Goal: Use online tool/utility: Utilize a website feature to perform a specific function

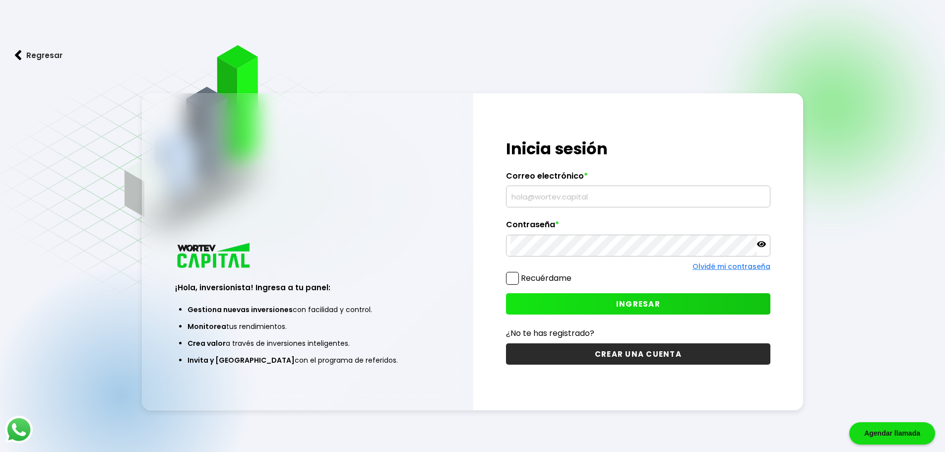
type input "[EMAIL_ADDRESS][DOMAIN_NAME]"
click at [760, 245] on icon at bounding box center [761, 244] width 9 height 9
click at [640, 306] on span "INGRESAR" at bounding box center [638, 304] width 44 height 10
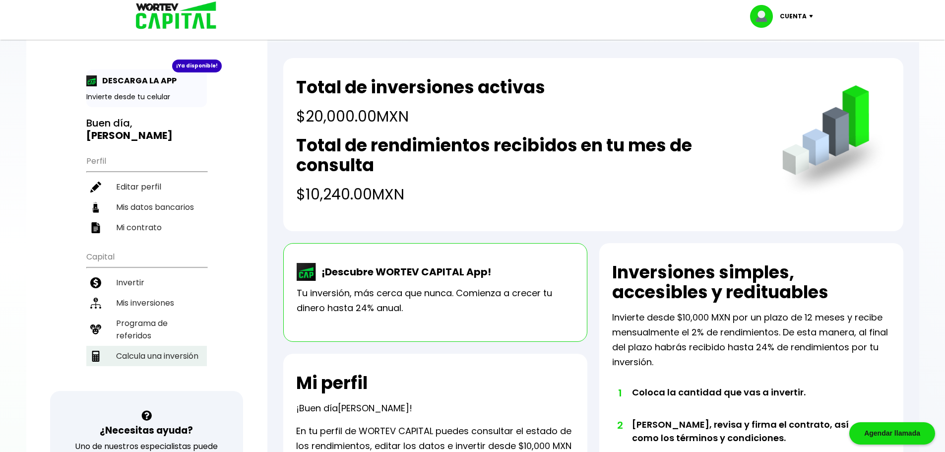
click at [140, 347] on li "Calcula una inversión" at bounding box center [146, 356] width 121 height 20
select select "1"
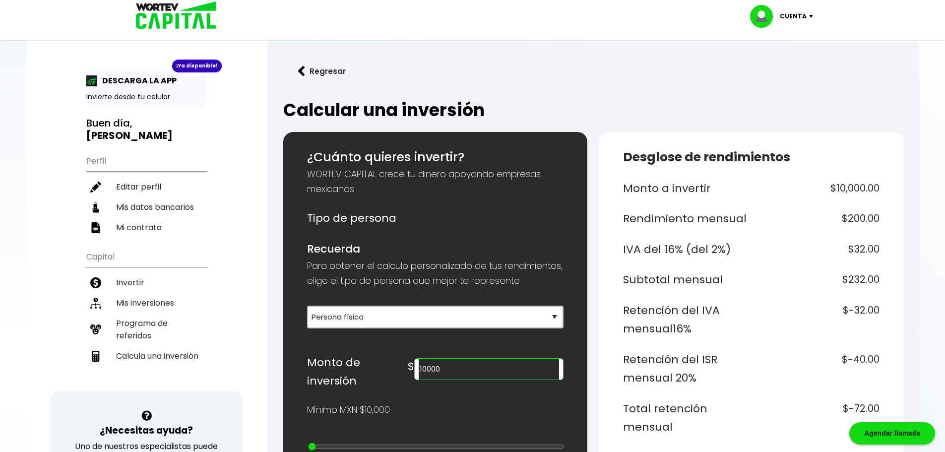
click at [514, 379] on input "10000" at bounding box center [489, 369] width 140 height 21
type input "1"
click at [607, 114] on h2 "Calcular una inversión" at bounding box center [593, 110] width 620 height 20
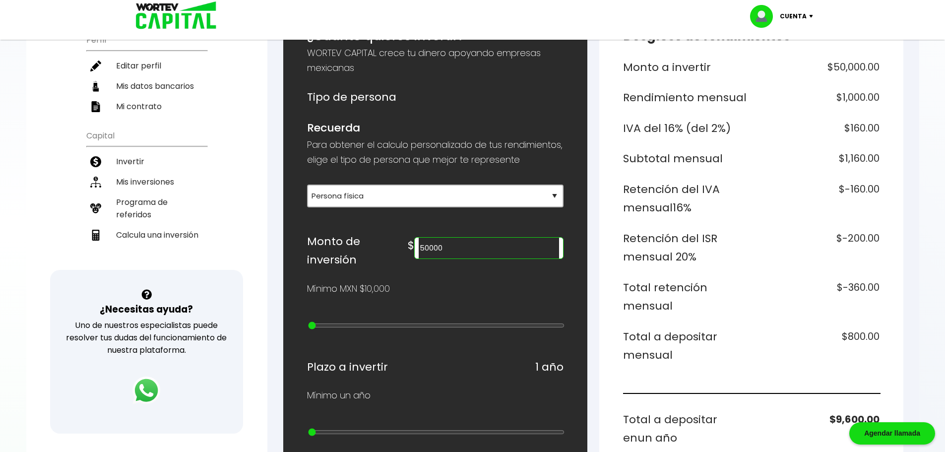
scroll to position [149, 0]
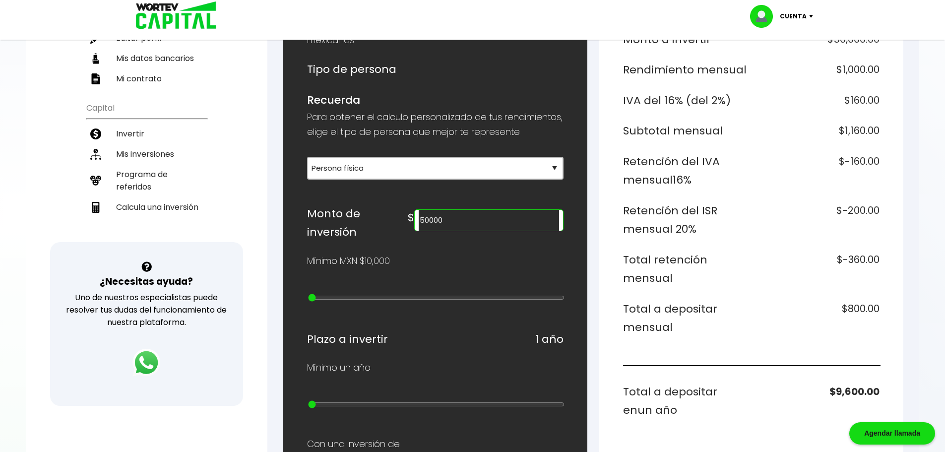
click at [511, 231] on input "50000" at bounding box center [489, 220] width 140 height 21
type input "5"
click at [512, 287] on div "¿Cuánto quieres invertir? WORTEV CAPITAL crece tu dinero apoyando empresas mexi…" at bounding box center [435, 399] width 256 height 800
click at [509, 231] on input "100000" at bounding box center [489, 220] width 140 height 21
type input "1"
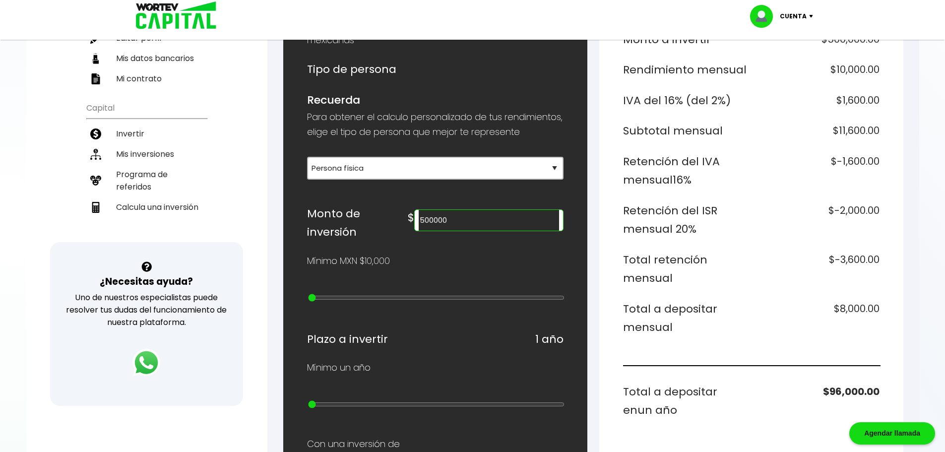
click at [574, 281] on div "¿Cuánto quieres invertir? WORTEV CAPITAL crece tu dinero apoyando empresas mexi…" at bounding box center [435, 399] width 304 height 832
click at [512, 231] on input "500000" at bounding box center [489, 220] width 140 height 21
type input "5"
type input "100000"
click at [566, 271] on div "¿Cuánto quieres invertir? WORTEV CAPITAL crece tu dinero apoyando empresas mexi…" at bounding box center [435, 399] width 304 height 832
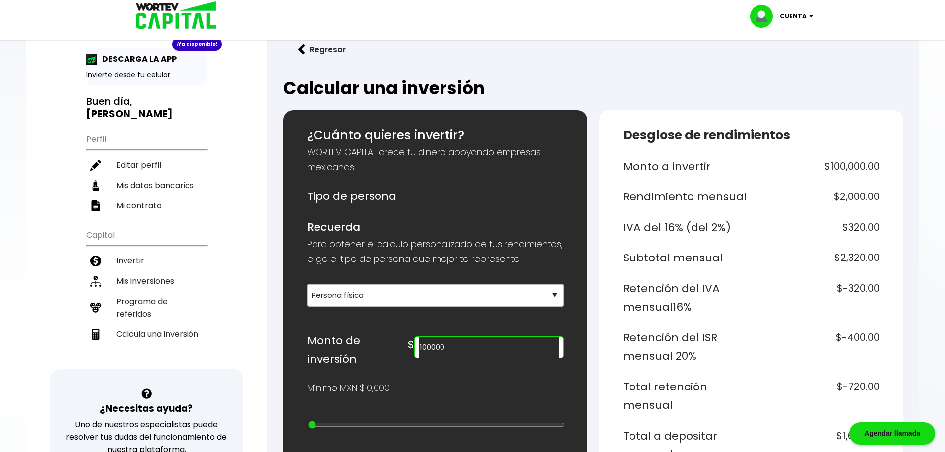
scroll to position [0, 0]
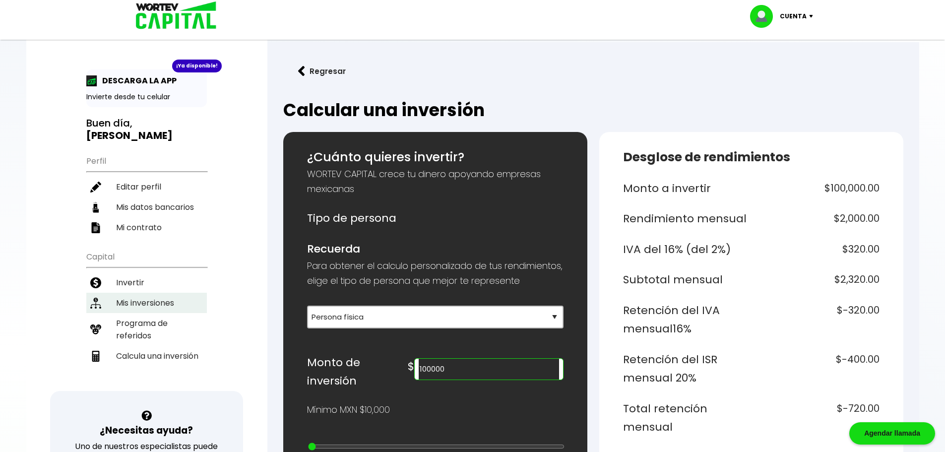
click at [144, 293] on li "Mis inversiones" at bounding box center [146, 303] width 121 height 20
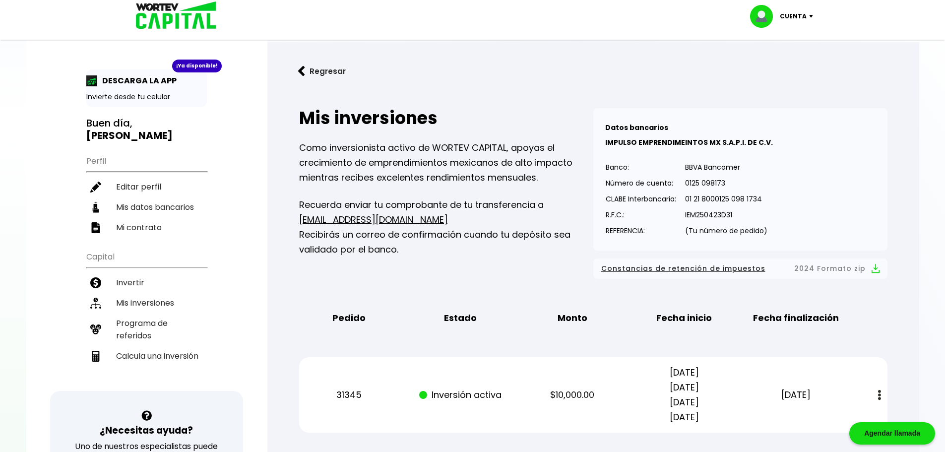
click at [181, 20] on img at bounding box center [172, 16] width 95 height 32
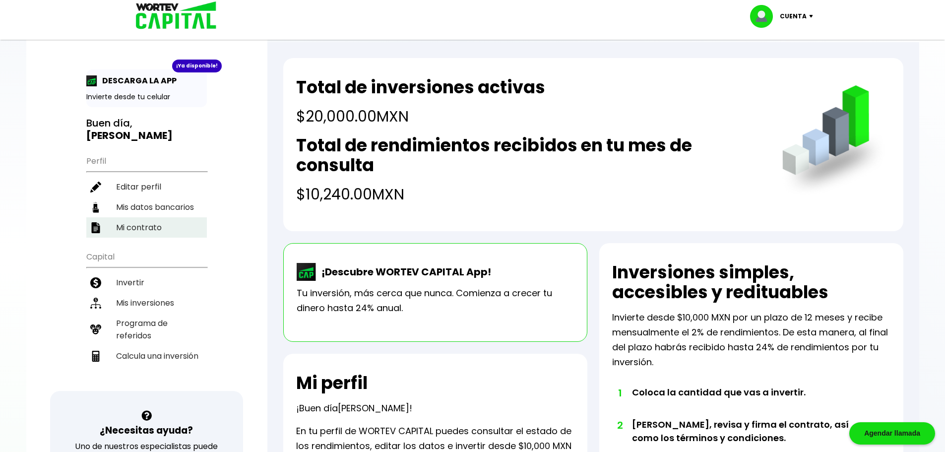
click at [149, 217] on li "Mi contrato" at bounding box center [146, 227] width 121 height 20
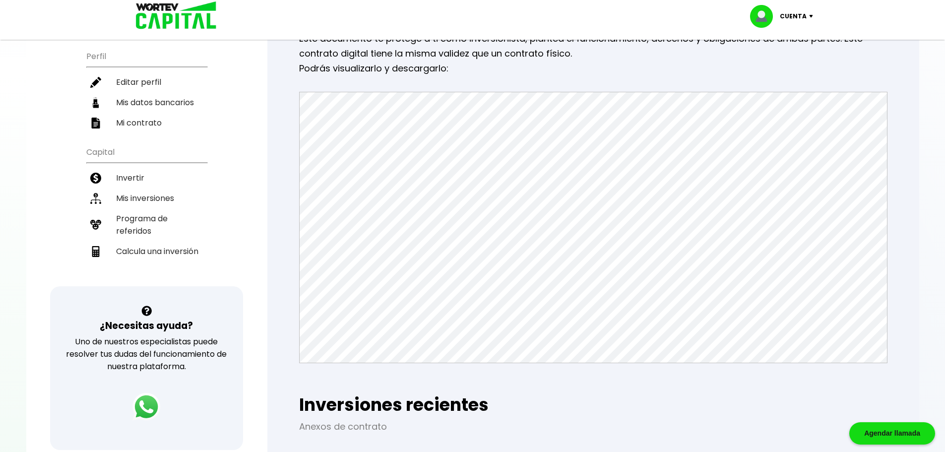
scroll to position [99, 0]
